Goal: Connect with others: Connect with others

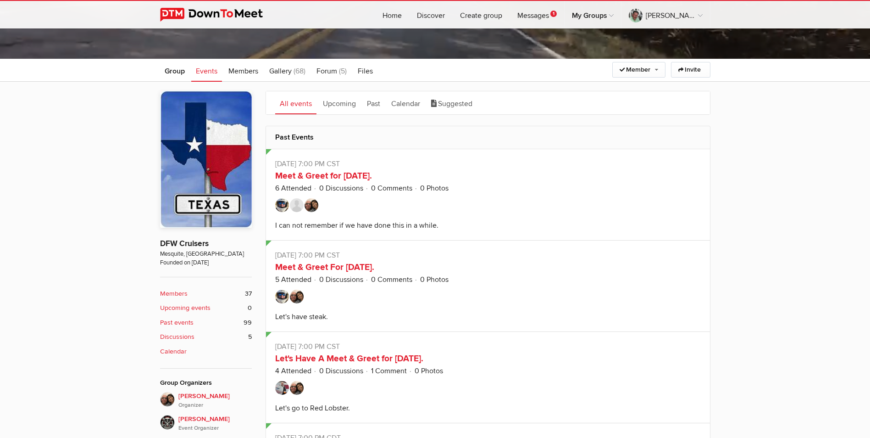
scroll to position [257, 0]
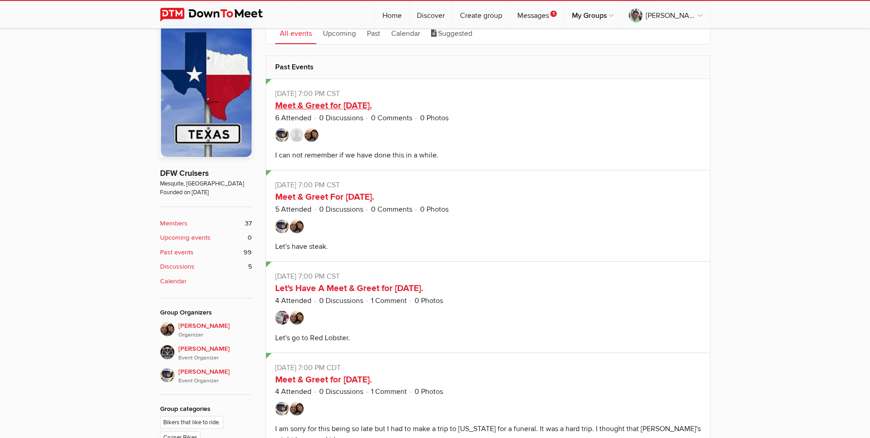
click at [321, 102] on link "Meet & Greet for [DATE]." at bounding box center [323, 105] width 97 height 11
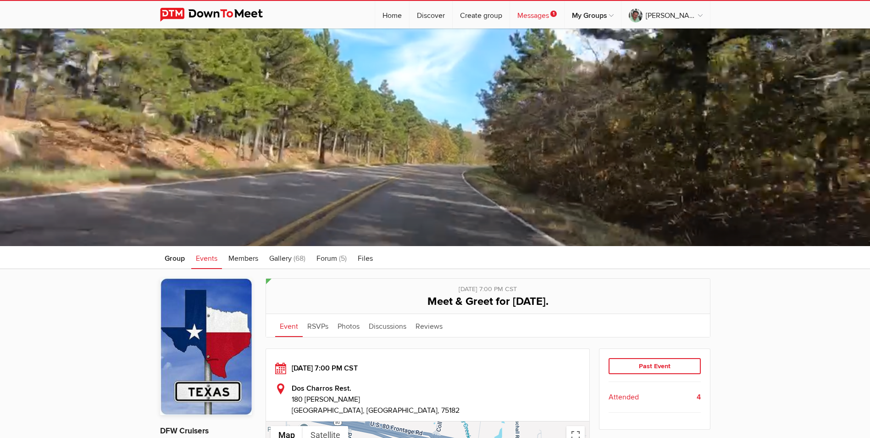
click at [562, 17] on link "Messages 1" at bounding box center [537, 15] width 54 height 28
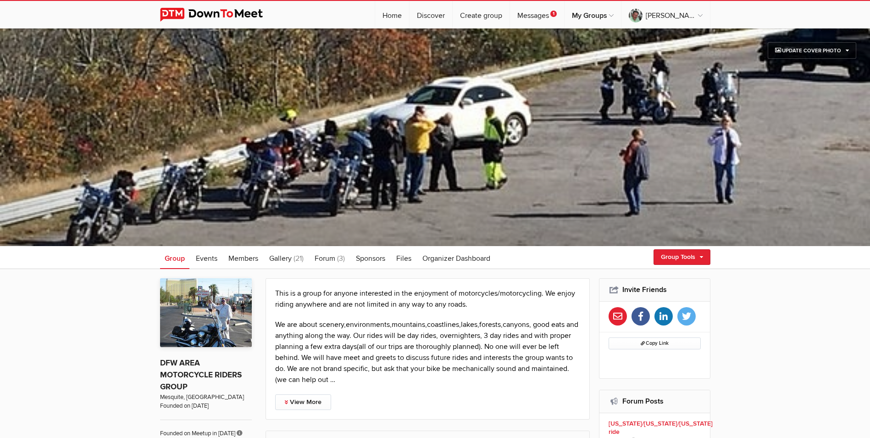
click at [413, 138] on span at bounding box center [435, 136] width 870 height 217
click at [213, 301] on img at bounding box center [206, 312] width 92 height 69
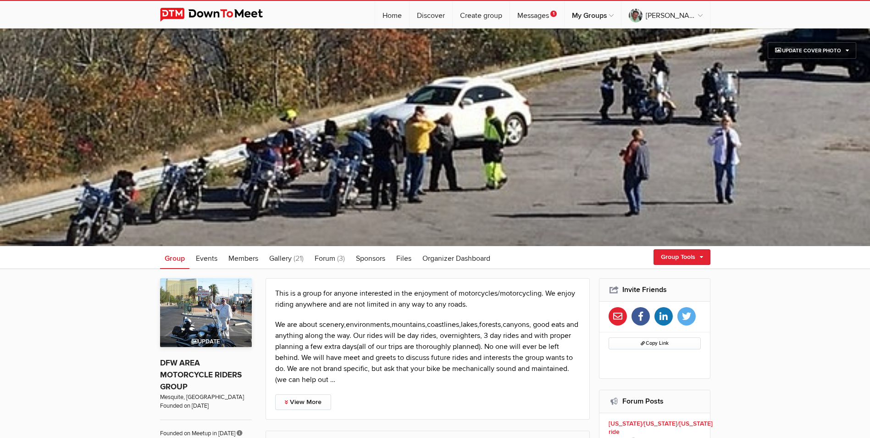
click at [213, 306] on img at bounding box center [206, 312] width 92 height 69
